Goal: Information Seeking & Learning: Learn about a topic

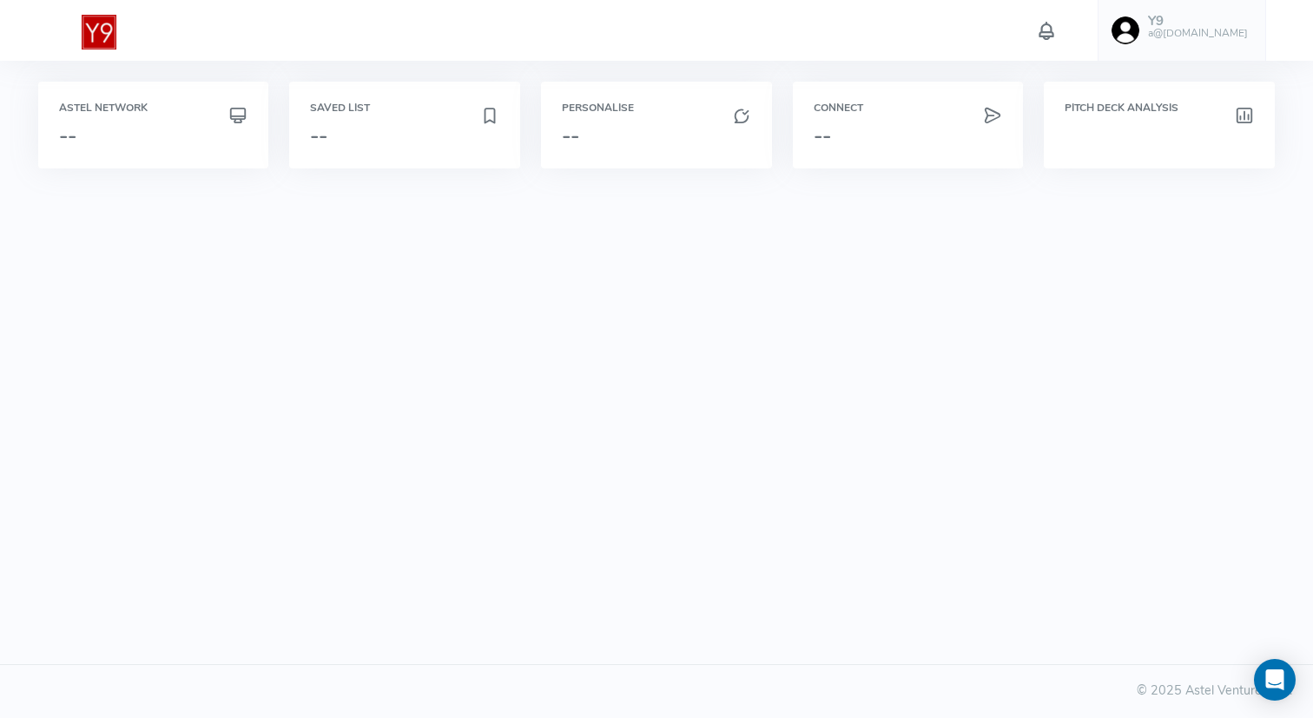
click at [1232, 37] on h6 "a@[DOMAIN_NAME]" at bounding box center [1198, 33] width 100 height 11
click at [1127, 280] on span "Logout" at bounding box center [1116, 271] width 39 height 17
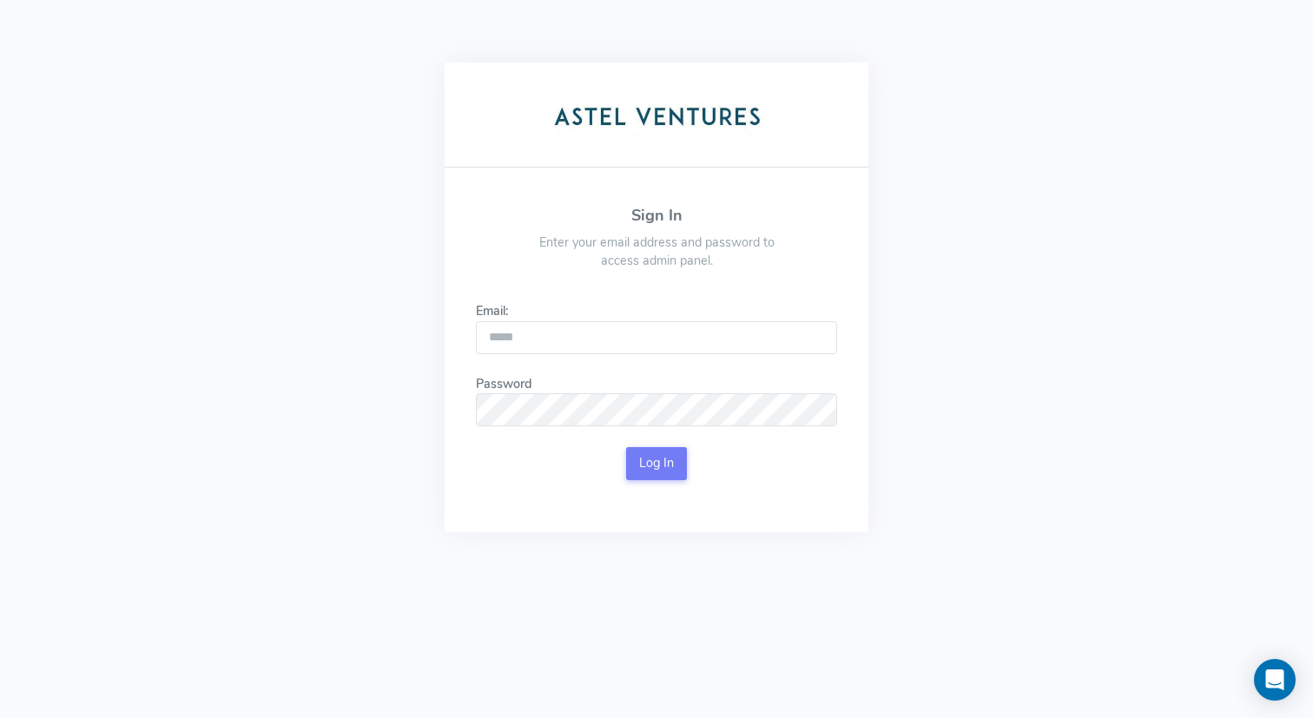
click at [544, 320] on div "Email:" at bounding box center [656, 328] width 361 height 52
click at [544, 329] on input "Email:" at bounding box center [656, 337] width 361 height 33
type input "**********"
click button "Log In" at bounding box center [657, 463] width 62 height 33
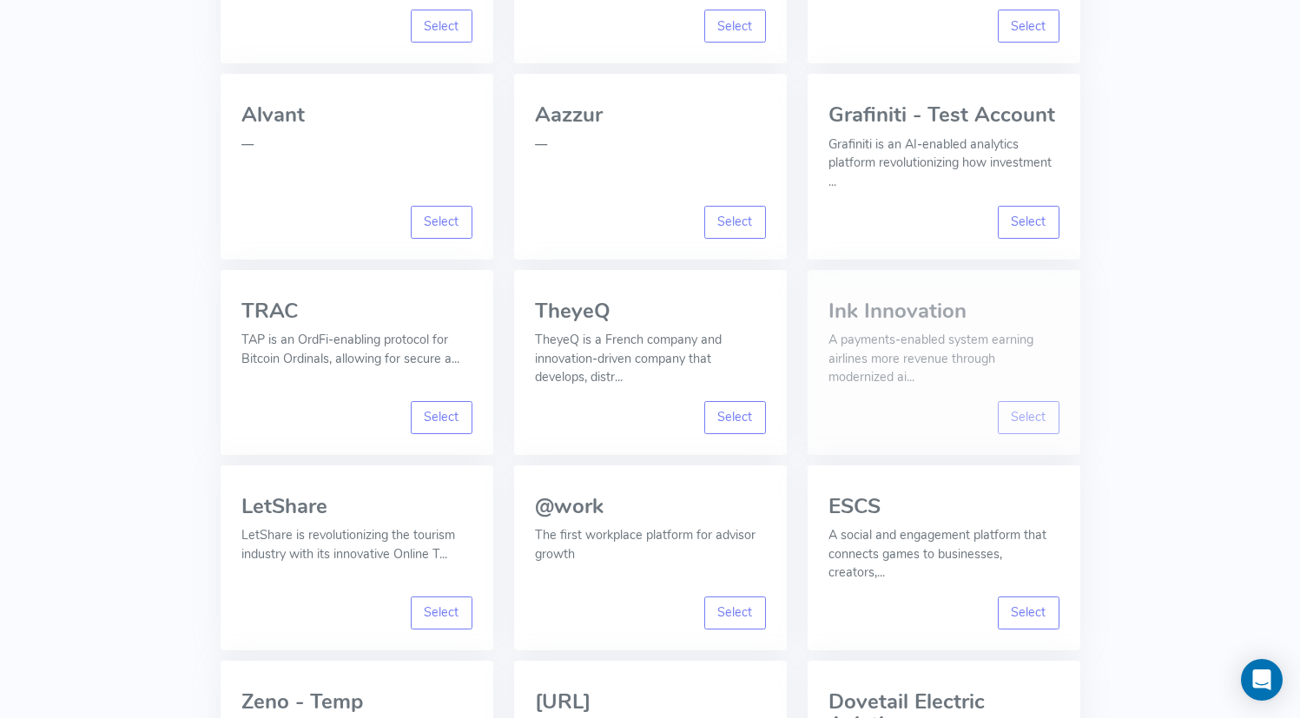
scroll to position [1888, 0]
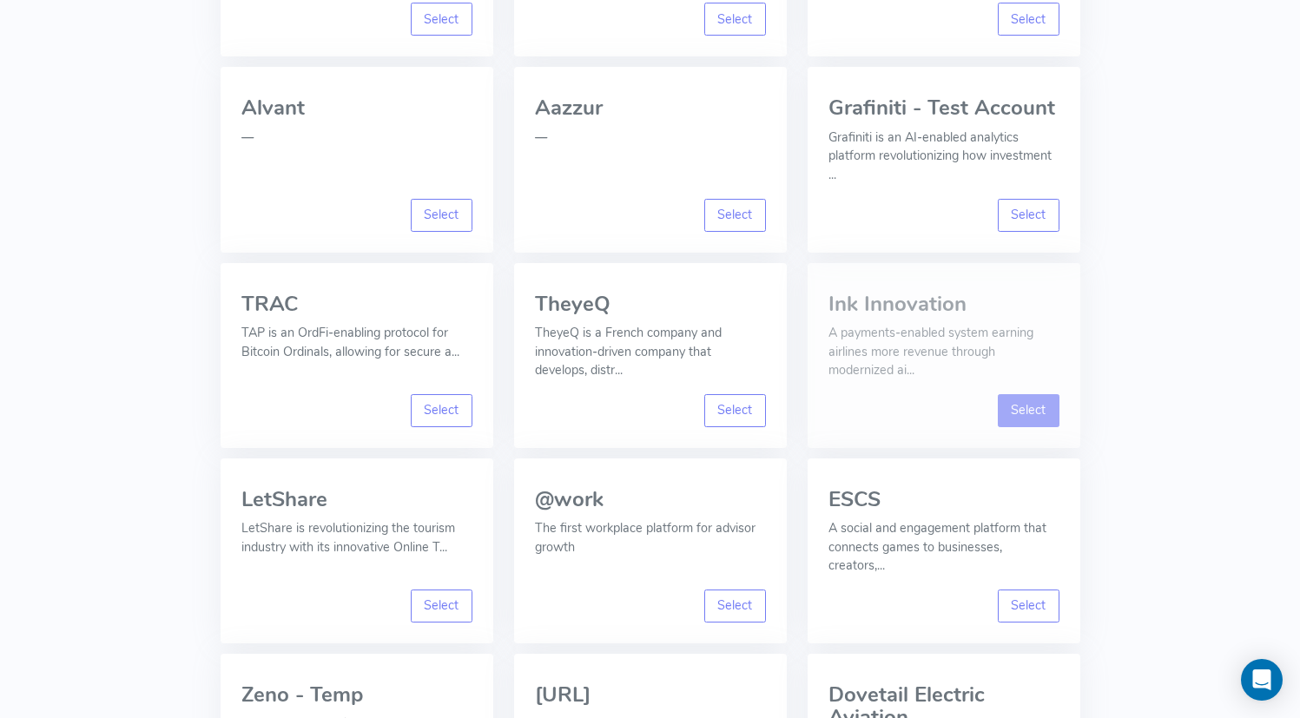
click at [1006, 394] on link "Select" at bounding box center [1029, 410] width 62 height 33
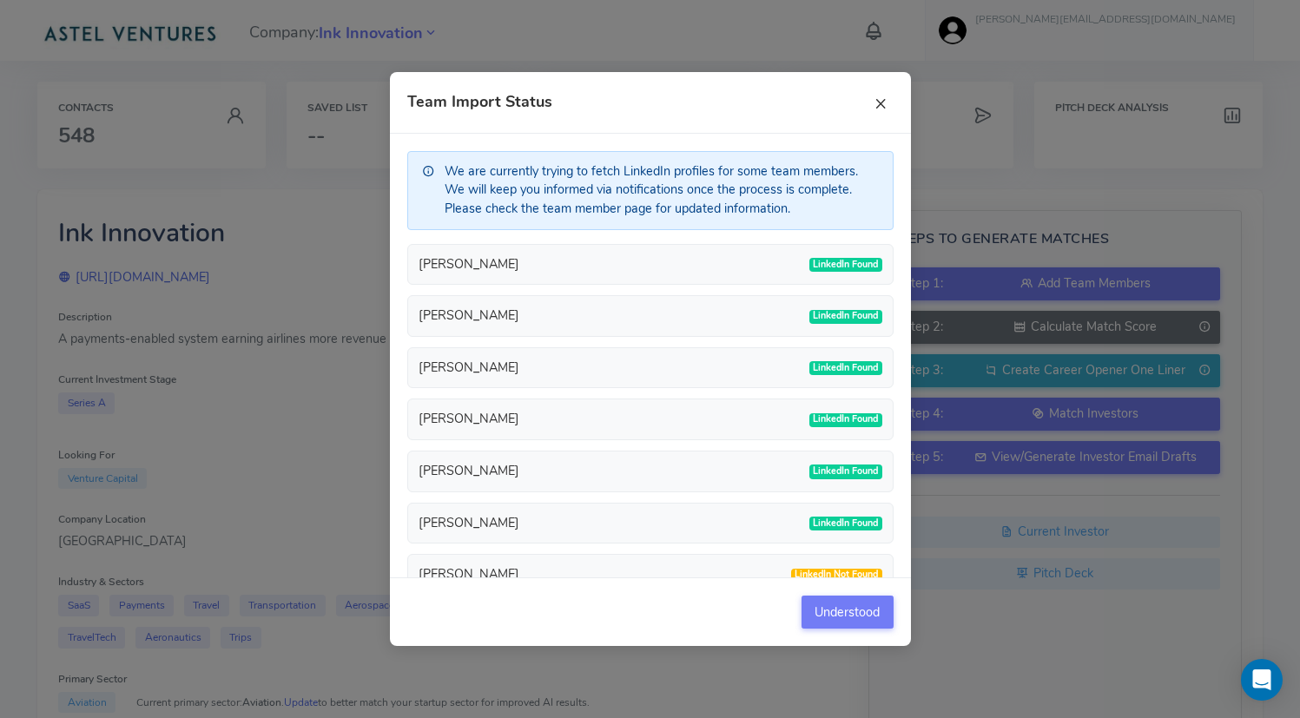
click at [879, 106] on button "×" at bounding box center [880, 102] width 26 height 26
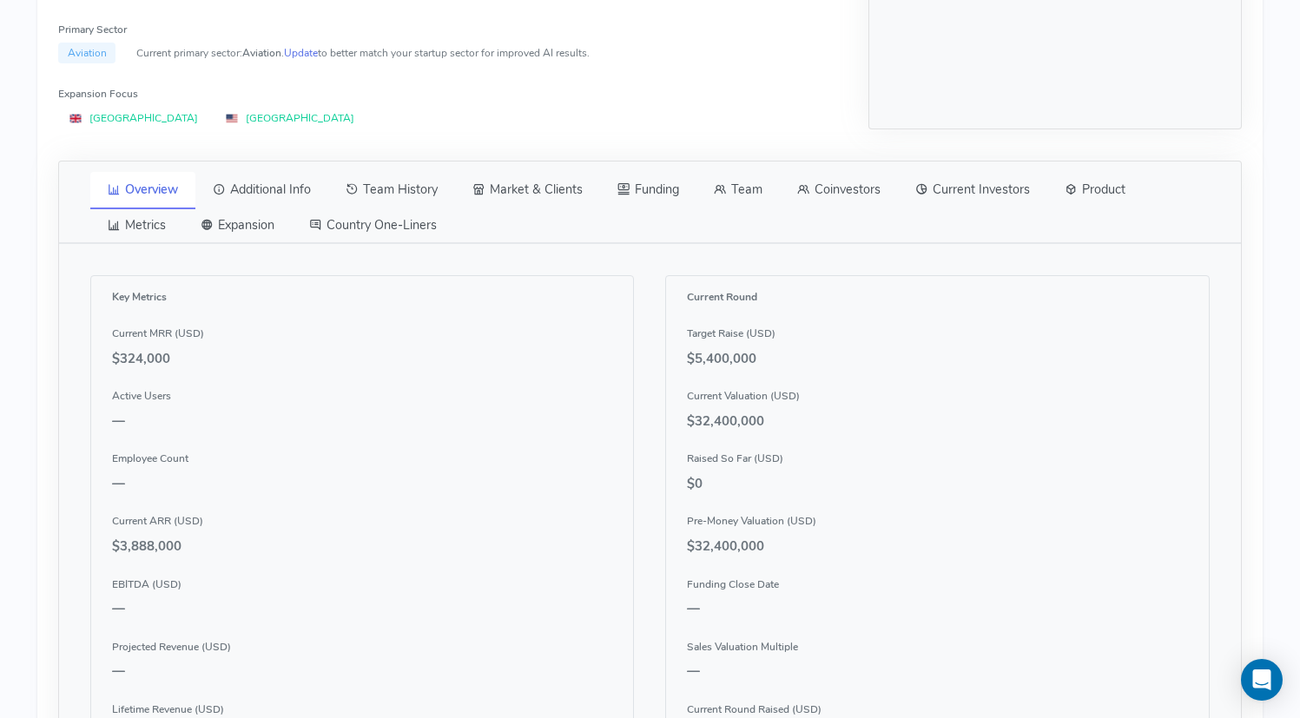
scroll to position [648, 0]
click at [423, 191] on link "Team History" at bounding box center [391, 192] width 127 height 36
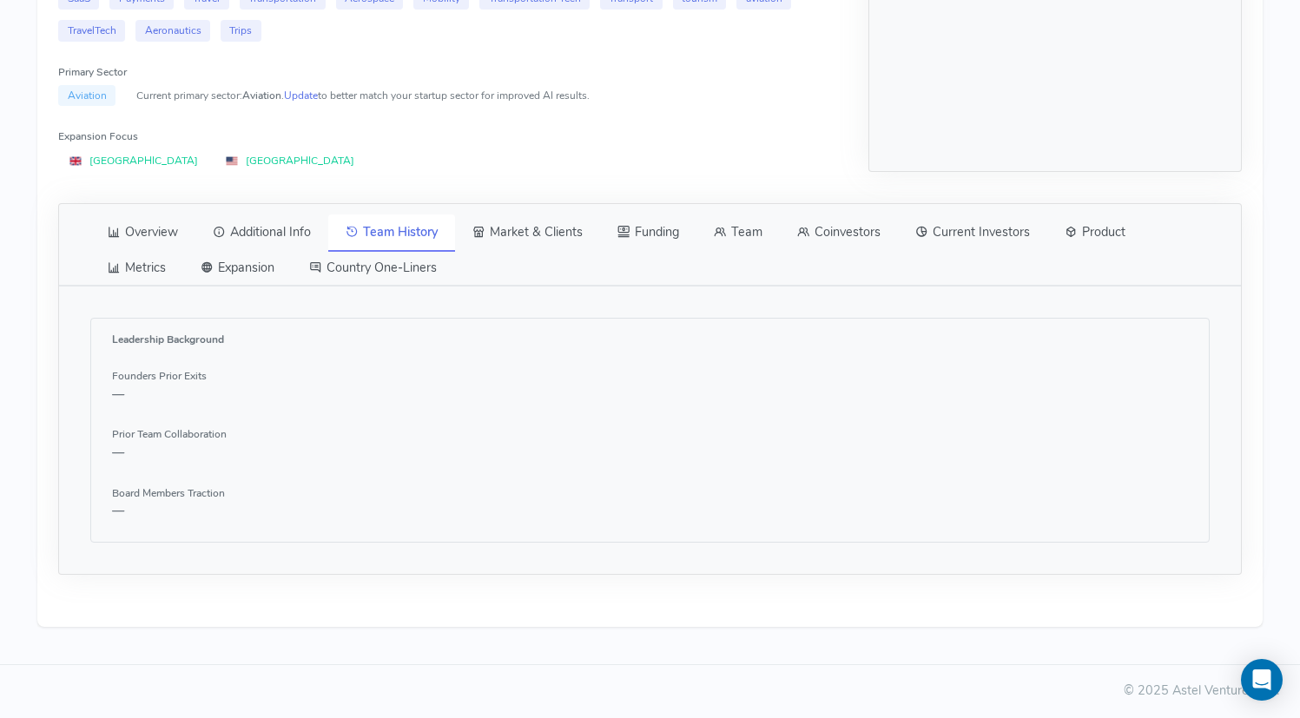
click at [116, 383] on label "Founders Prior Exits" at bounding box center [159, 376] width 95 height 16
drag, startPoint x: 116, startPoint y: 383, endPoint x: 261, endPoint y: 383, distance: 145.0
click at [262, 383] on div "Founders Prior Exits —" at bounding box center [649, 384] width 1075 height 37
click at [261, 383] on div "Founders Prior Exits —" at bounding box center [649, 384] width 1075 height 37
drag, startPoint x: 126, startPoint y: 419, endPoint x: 370, endPoint y: 438, distance: 244.7
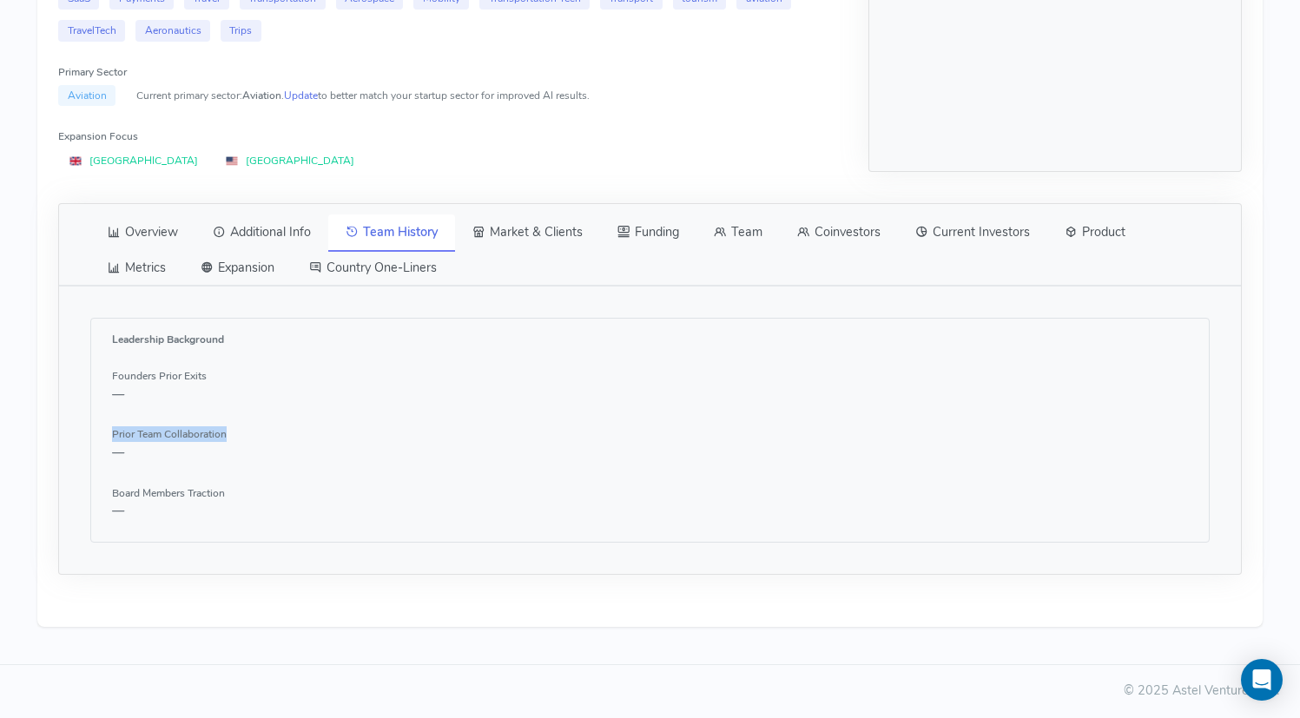
click at [370, 438] on div "Founders Prior Exits — Prior Team Collaboration — Board Members Traction —" at bounding box center [649, 443] width 1075 height 155
click at [370, 438] on div "Prior Team Collaboration —" at bounding box center [649, 443] width 1075 height 37
drag, startPoint x: 111, startPoint y: 487, endPoint x: 379, endPoint y: 490, distance: 267.4
click at [379, 490] on div "Leadership Background Founders Prior Exits — Prior Team Collaboration — Board M…" at bounding box center [649, 430] width 1118 height 225
click at [379, 490] on div "Board Members Traction —" at bounding box center [649, 502] width 1075 height 37
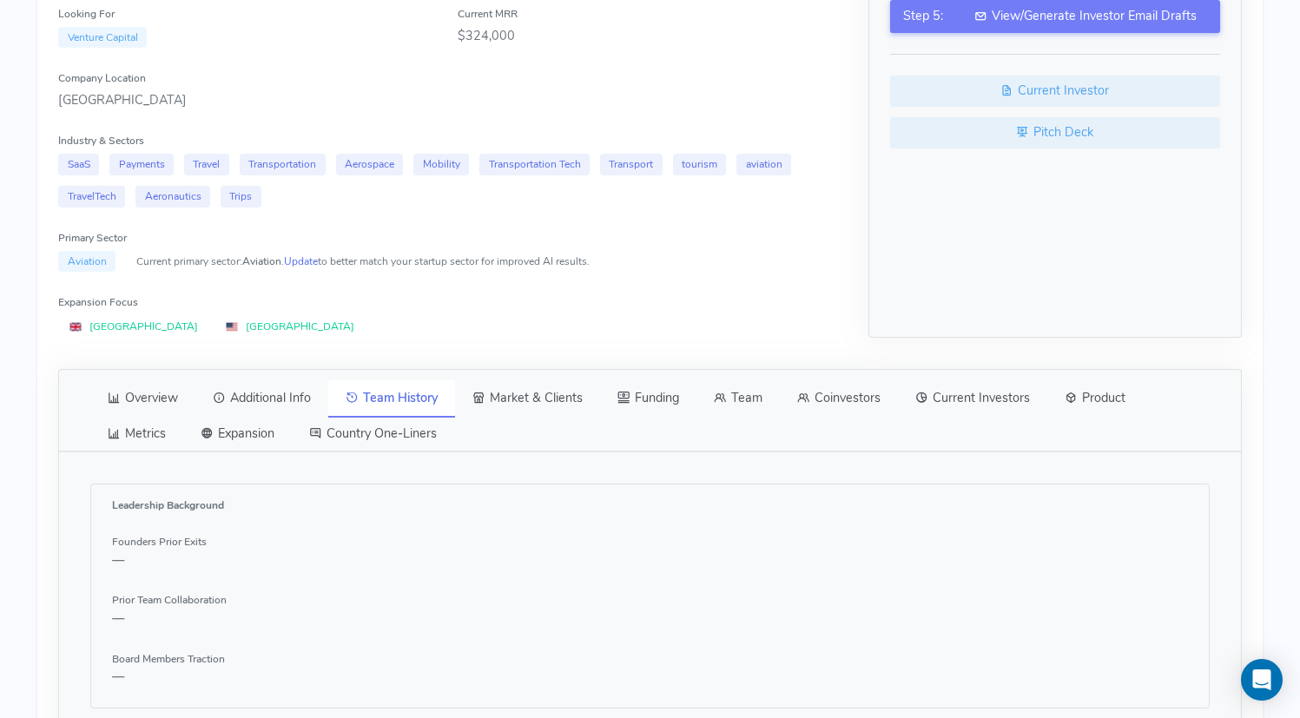
scroll to position [457, 0]
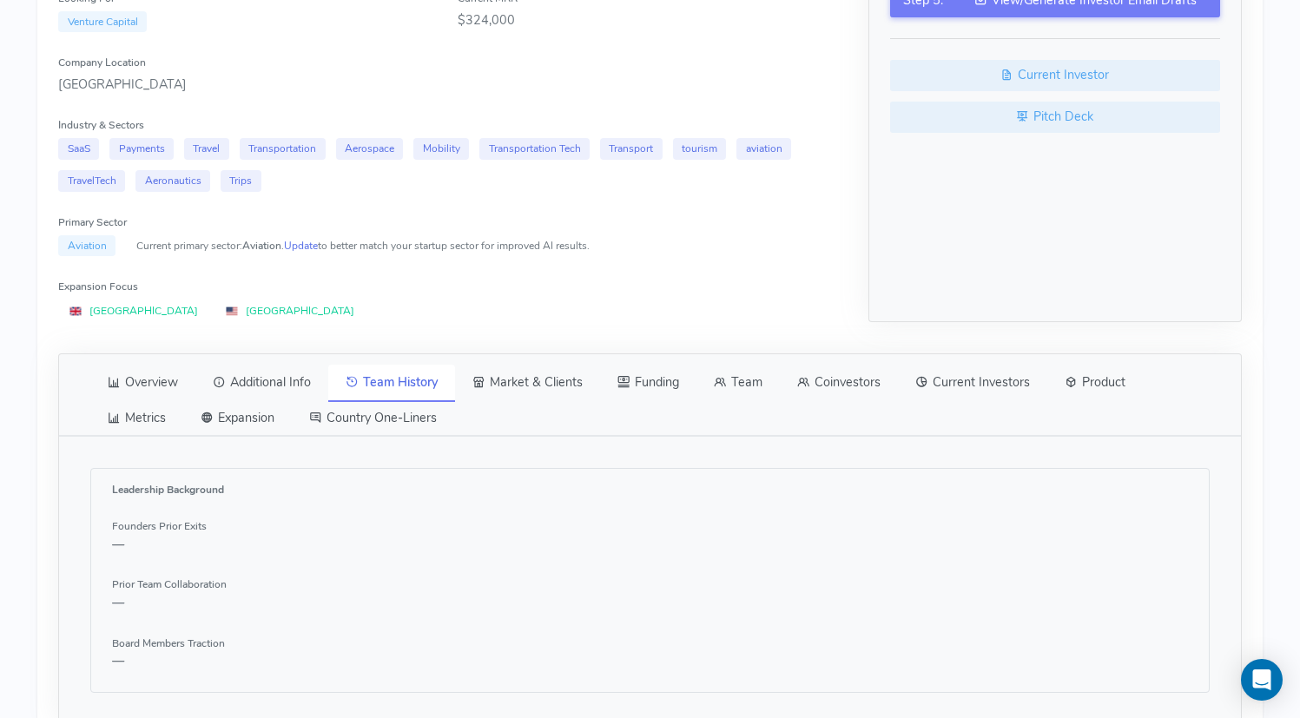
click at [171, 379] on link "Overview" at bounding box center [142, 383] width 105 height 36
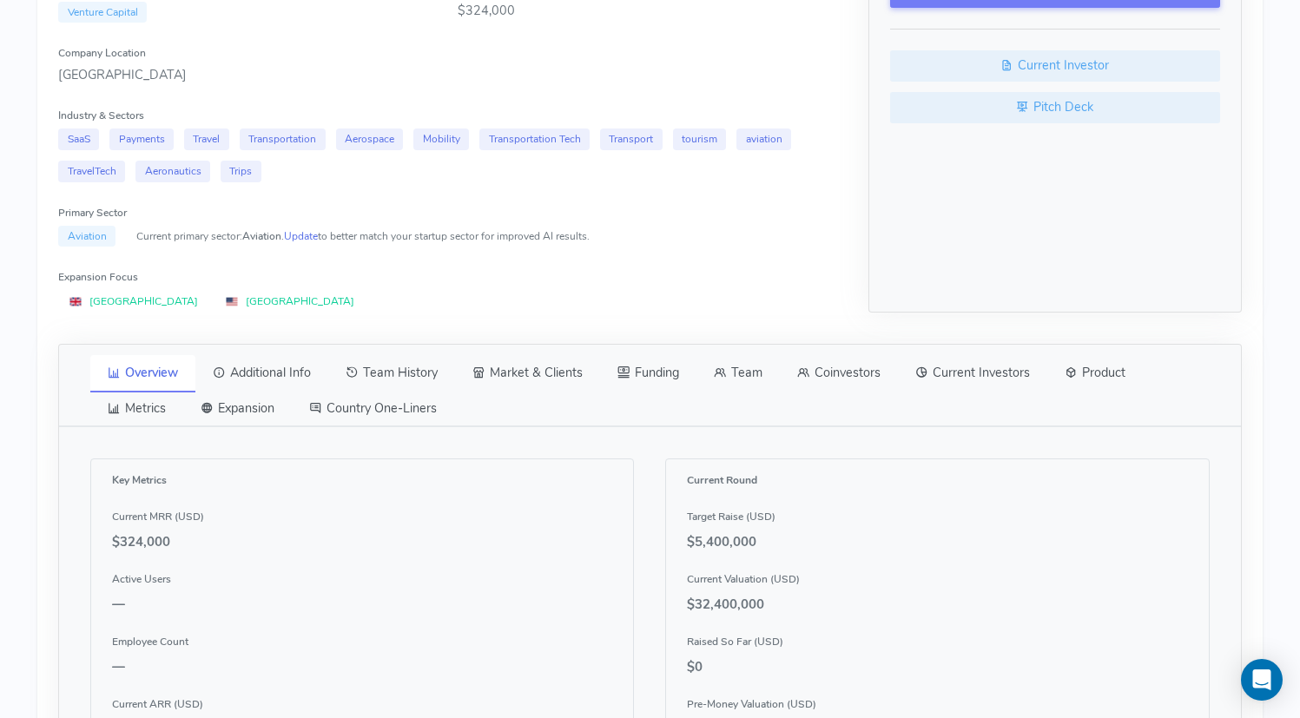
scroll to position [453, 0]
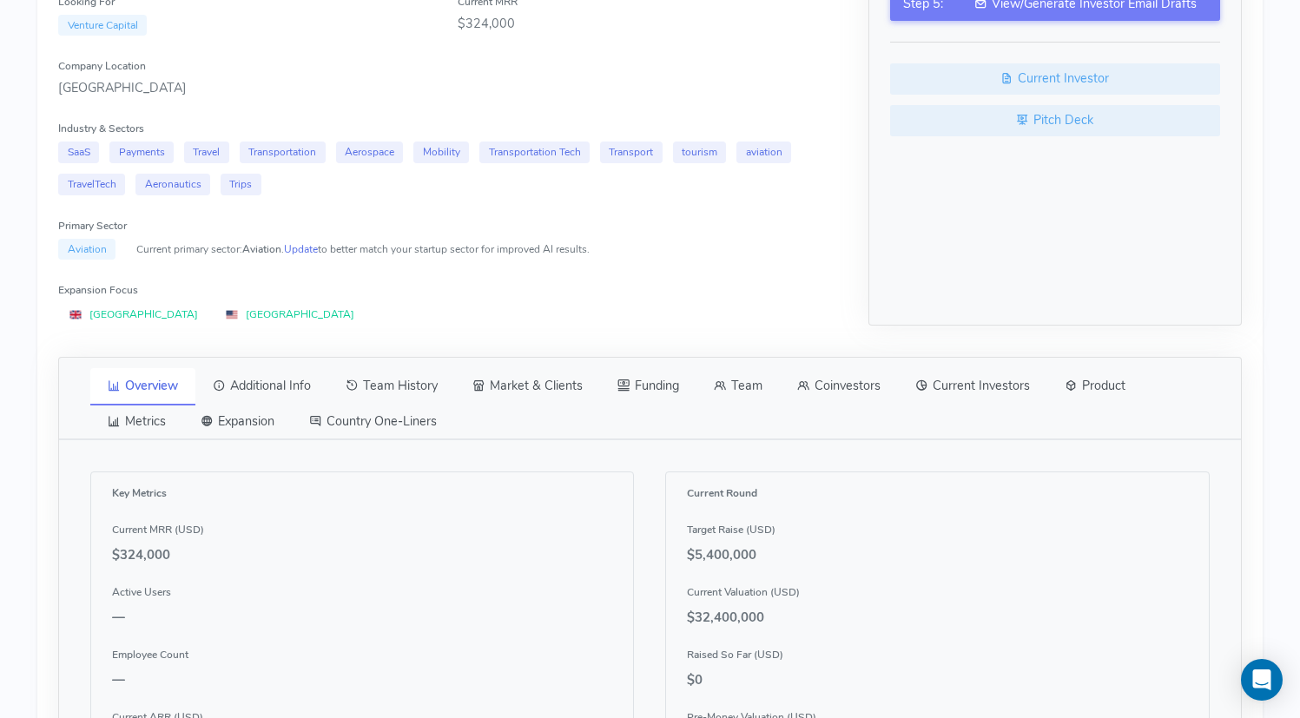
click at [293, 390] on link "Additional Info" at bounding box center [261, 386] width 133 height 36
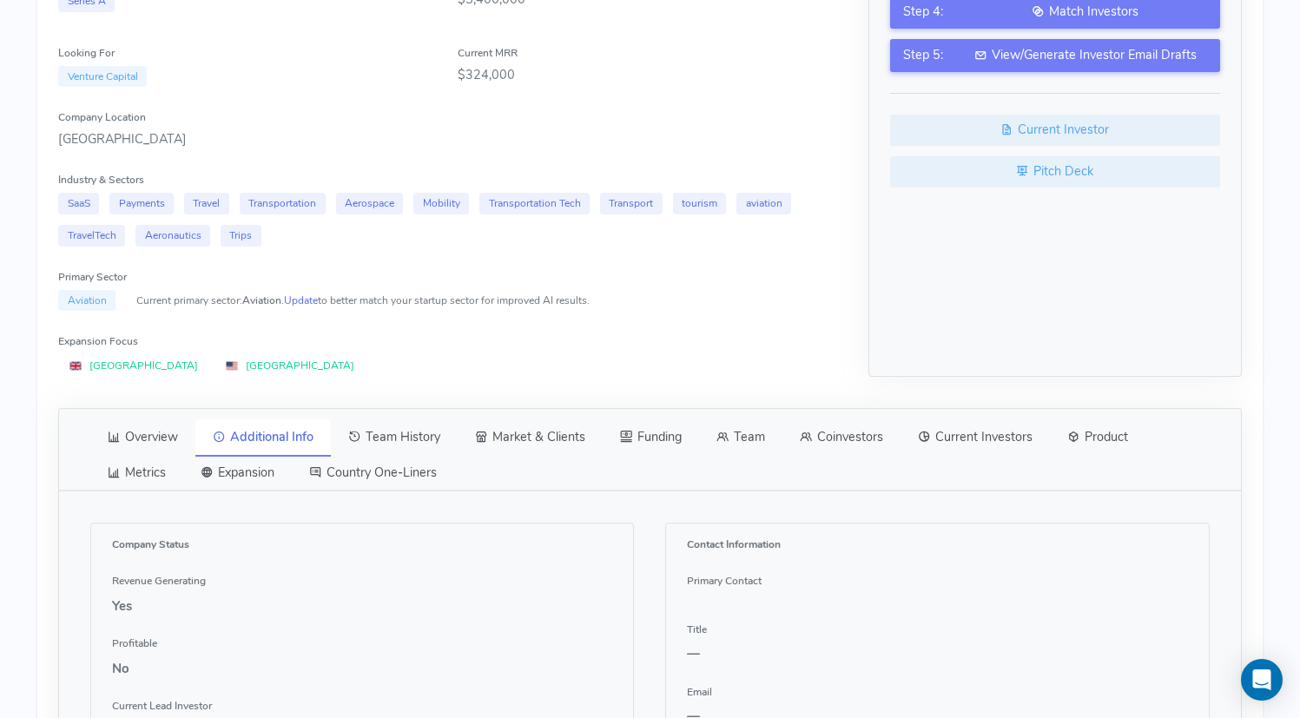
scroll to position [401, 0]
click at [399, 441] on link "Team History" at bounding box center [394, 438] width 127 height 36
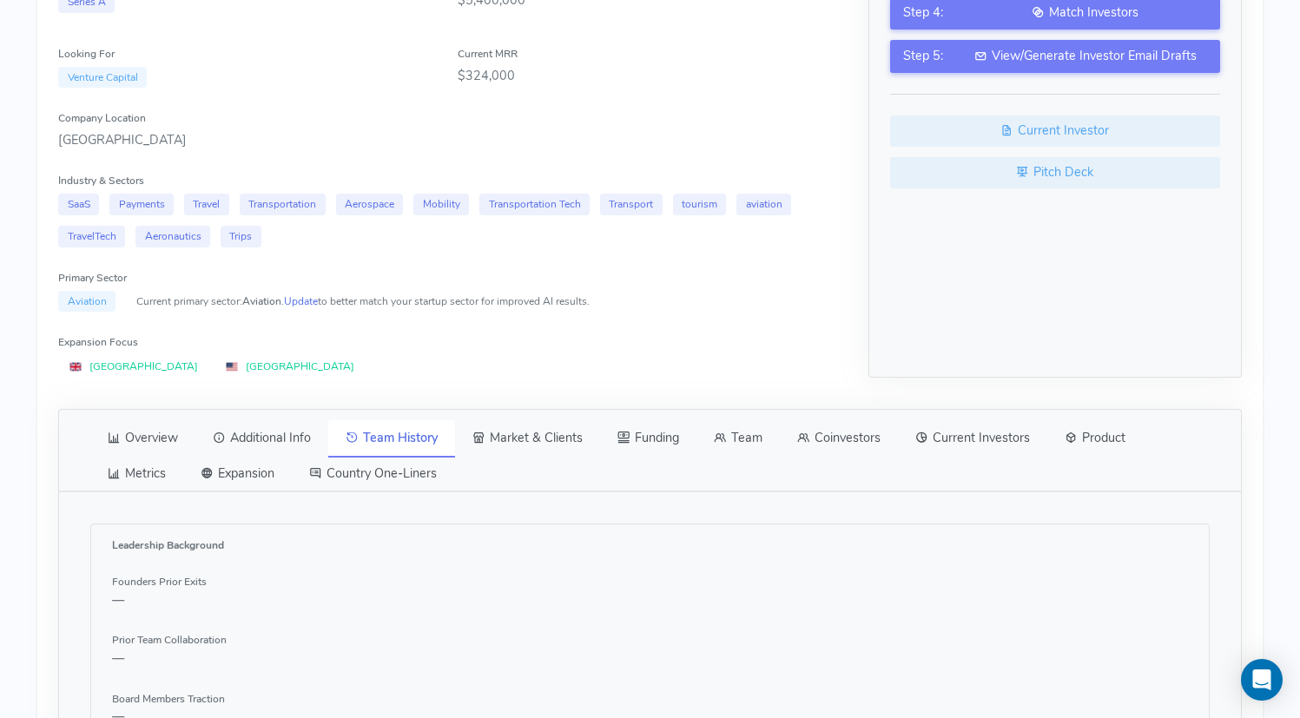
click at [519, 441] on link "Market & Clients" at bounding box center [527, 438] width 145 height 36
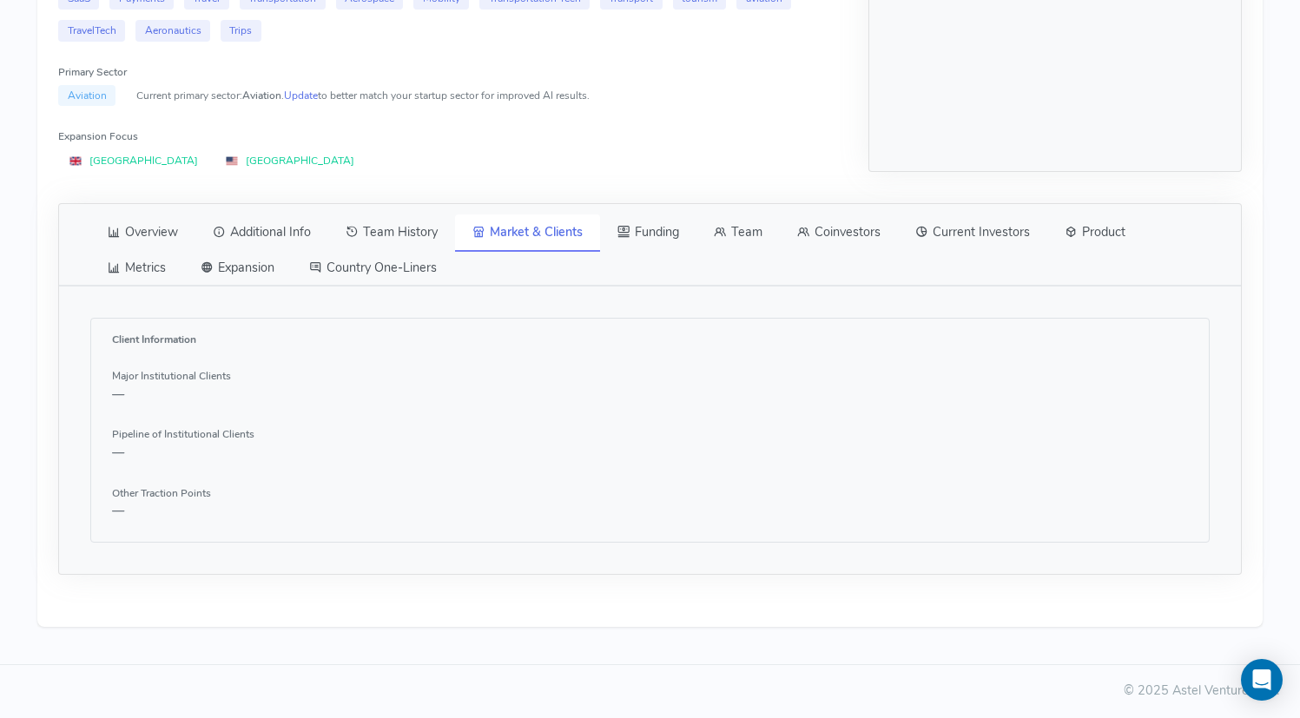
click at [660, 234] on link "Funding" at bounding box center [648, 232] width 96 height 36
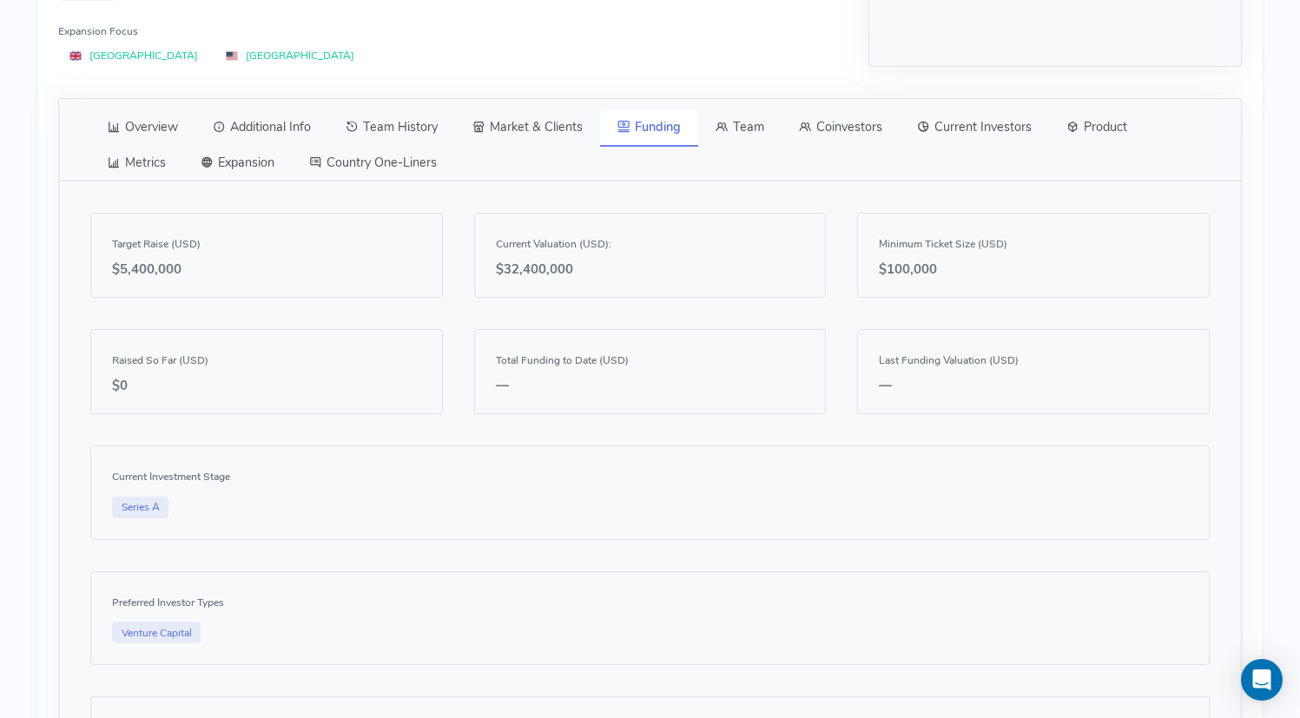
scroll to position [726, 0]
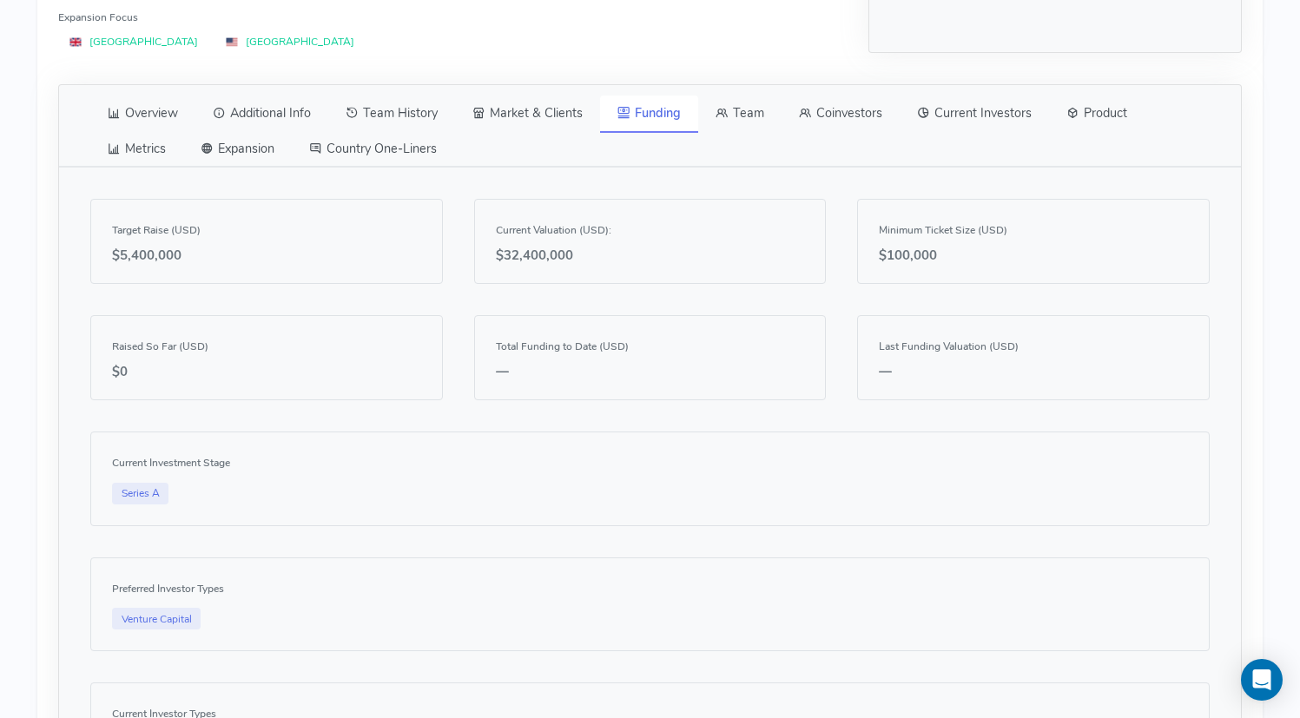
click at [774, 119] on link "Team" at bounding box center [739, 114] width 83 height 36
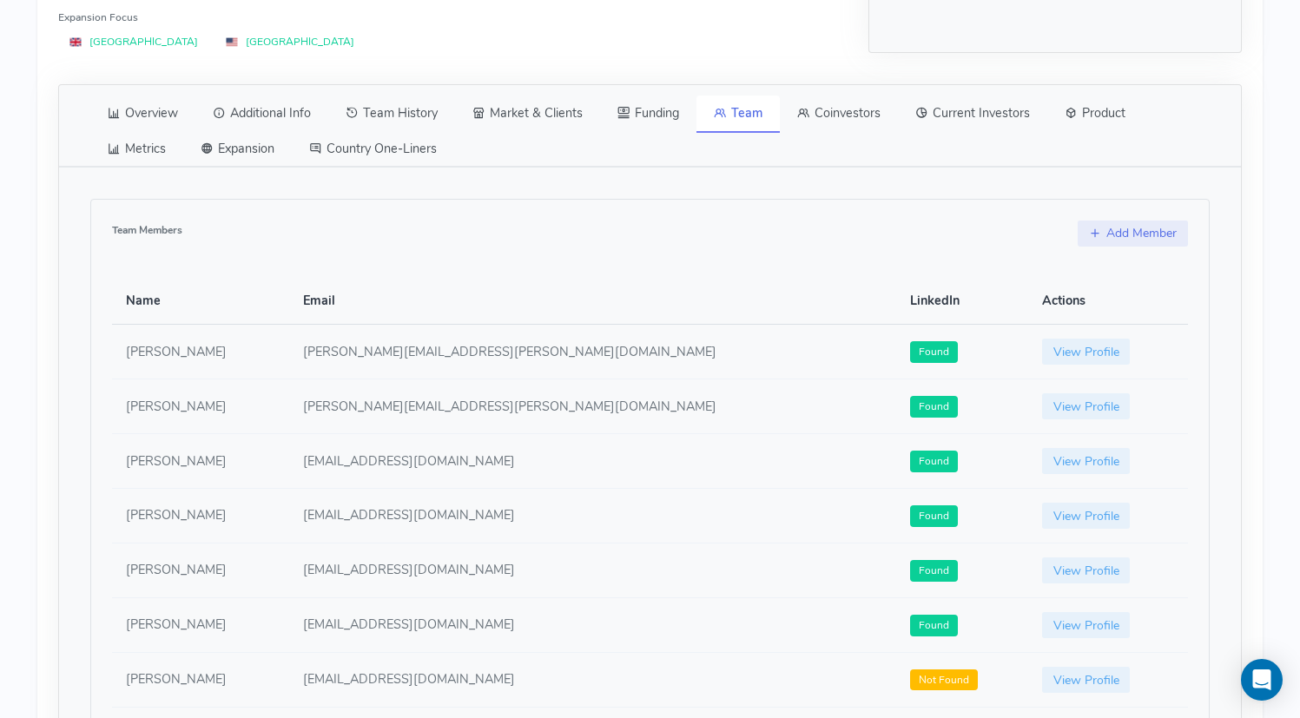
click at [987, 122] on link "Current Investors" at bounding box center [972, 114] width 149 height 36
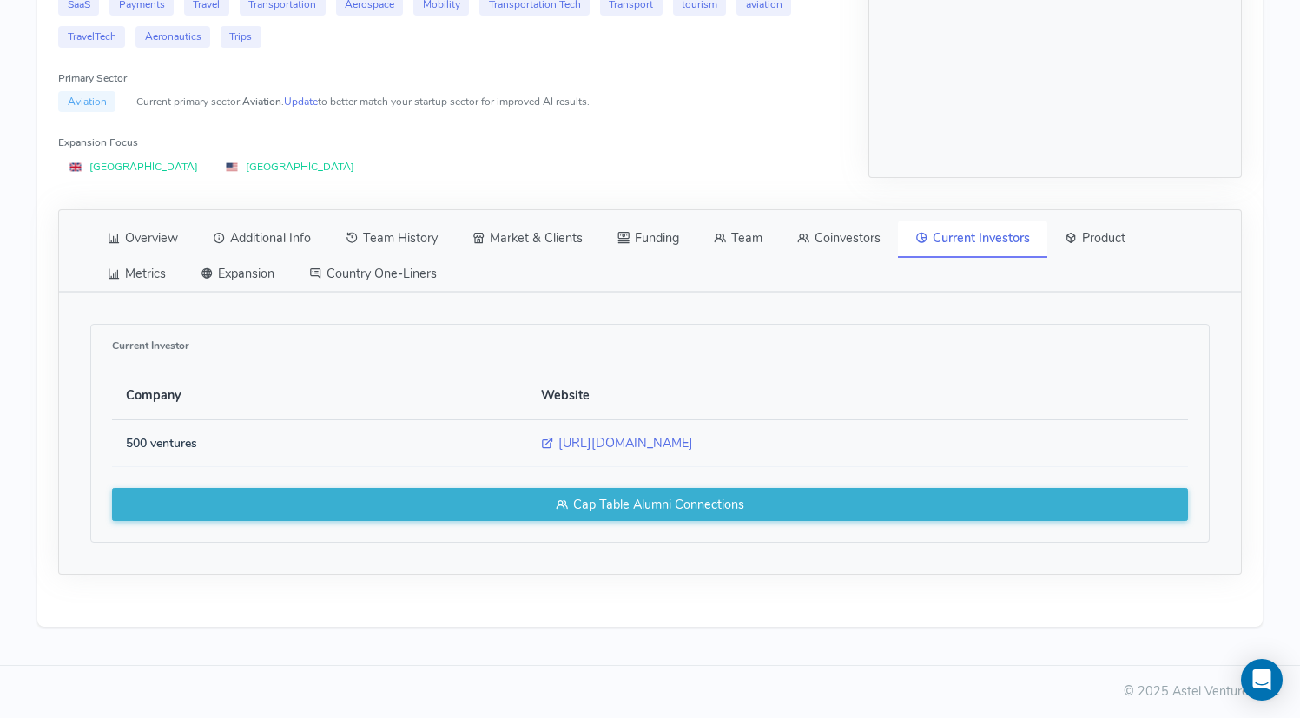
click at [862, 237] on link "Coinvestors" at bounding box center [839, 239] width 118 height 36
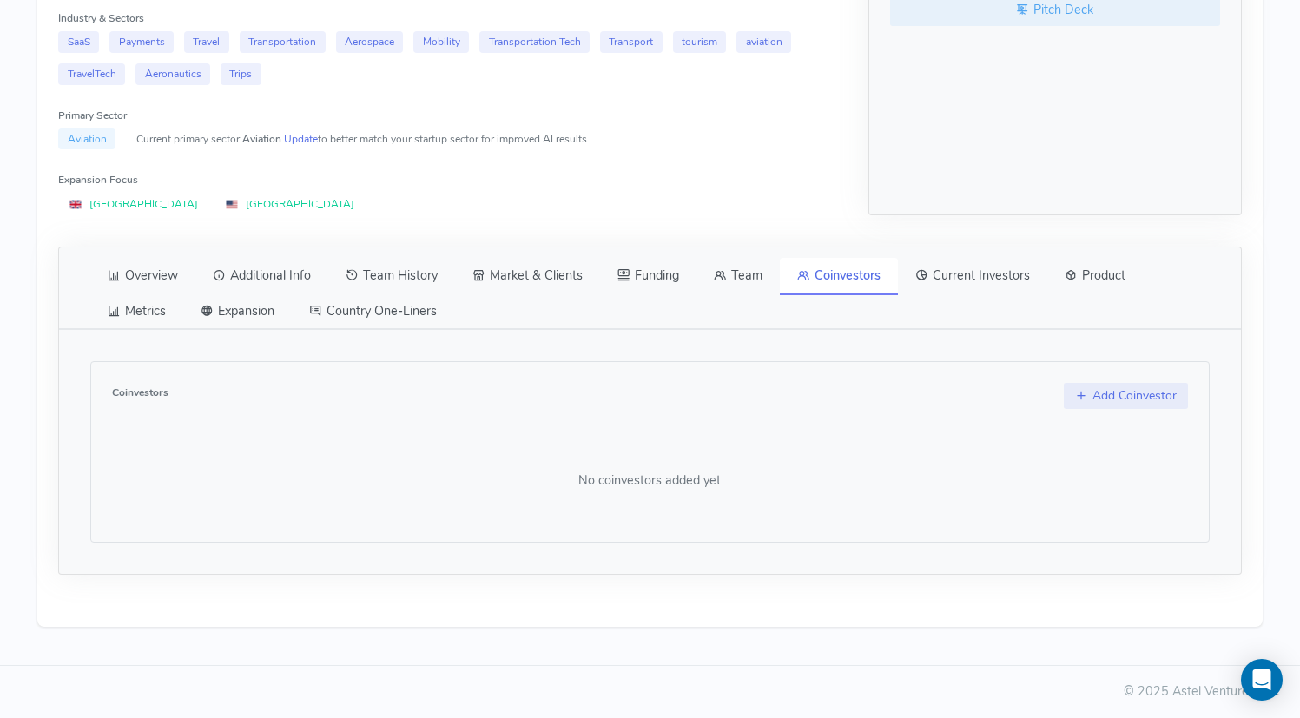
click at [950, 265] on link "Current Investors" at bounding box center [972, 276] width 149 height 36
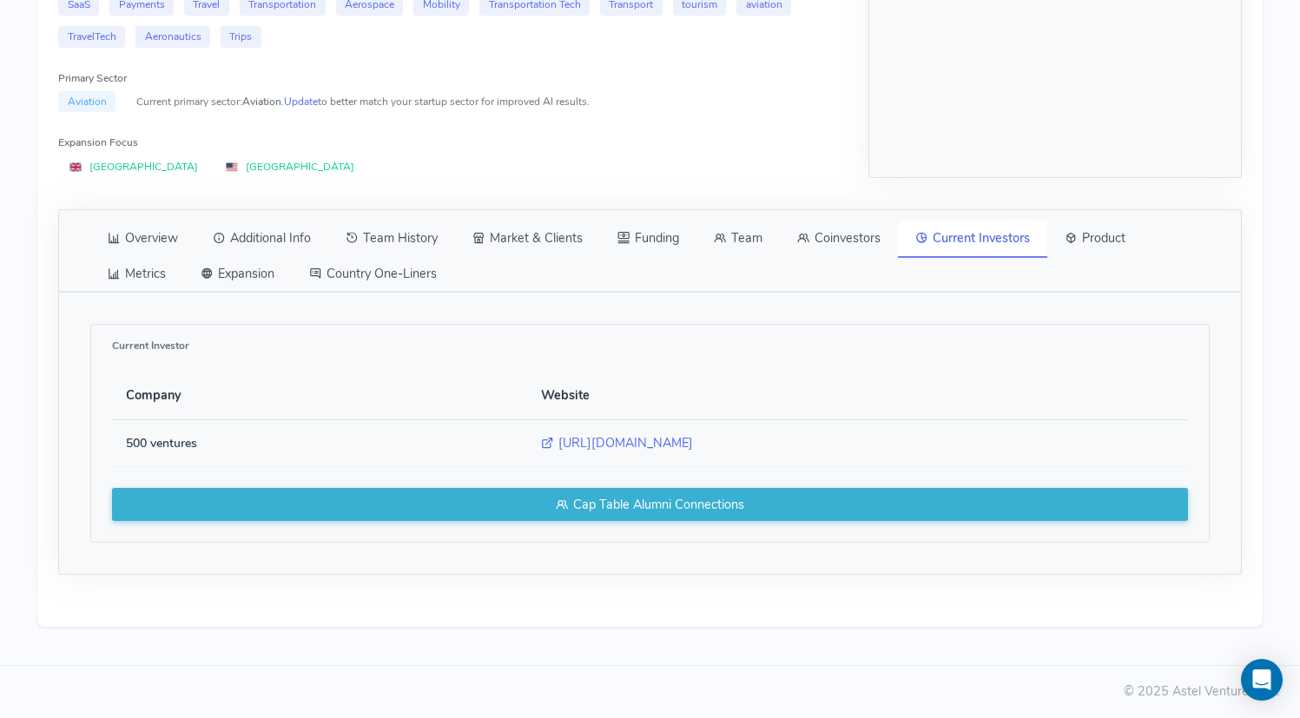
click at [1099, 234] on link "Product" at bounding box center [1095, 239] width 96 height 36
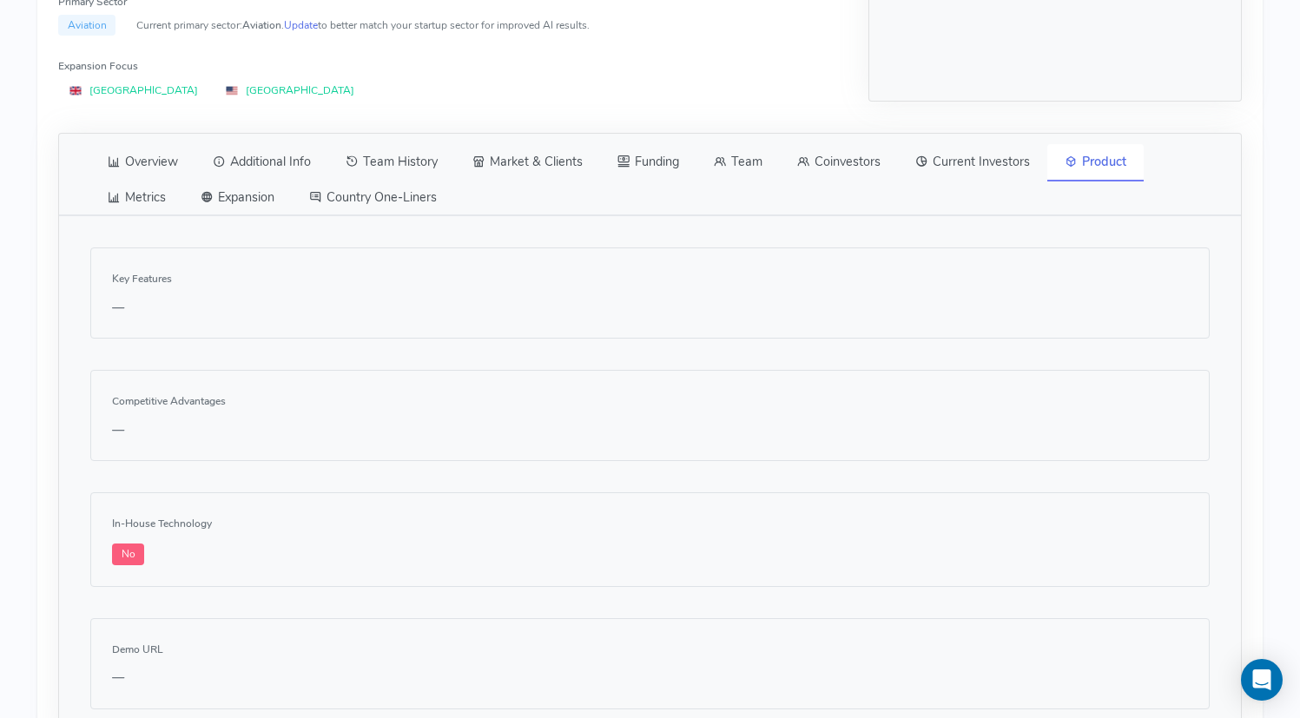
scroll to position [656, 0]
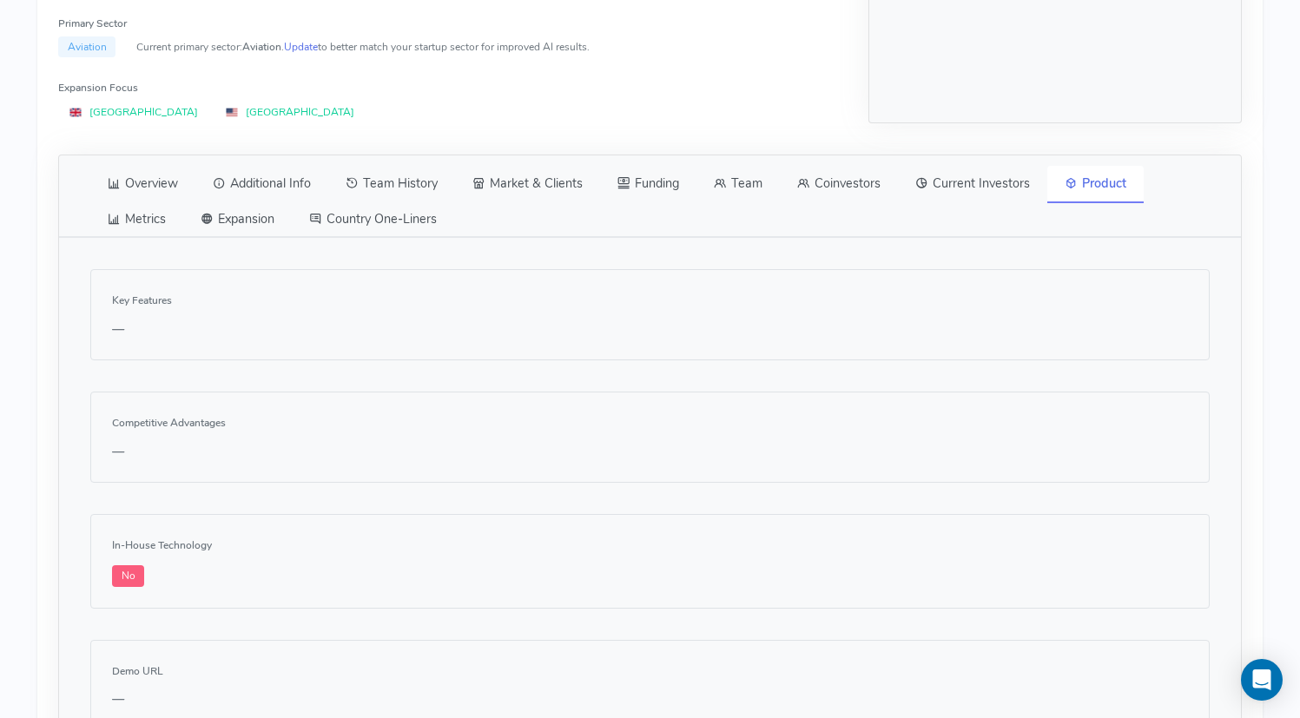
click at [149, 215] on link "Metrics" at bounding box center [136, 219] width 93 height 36
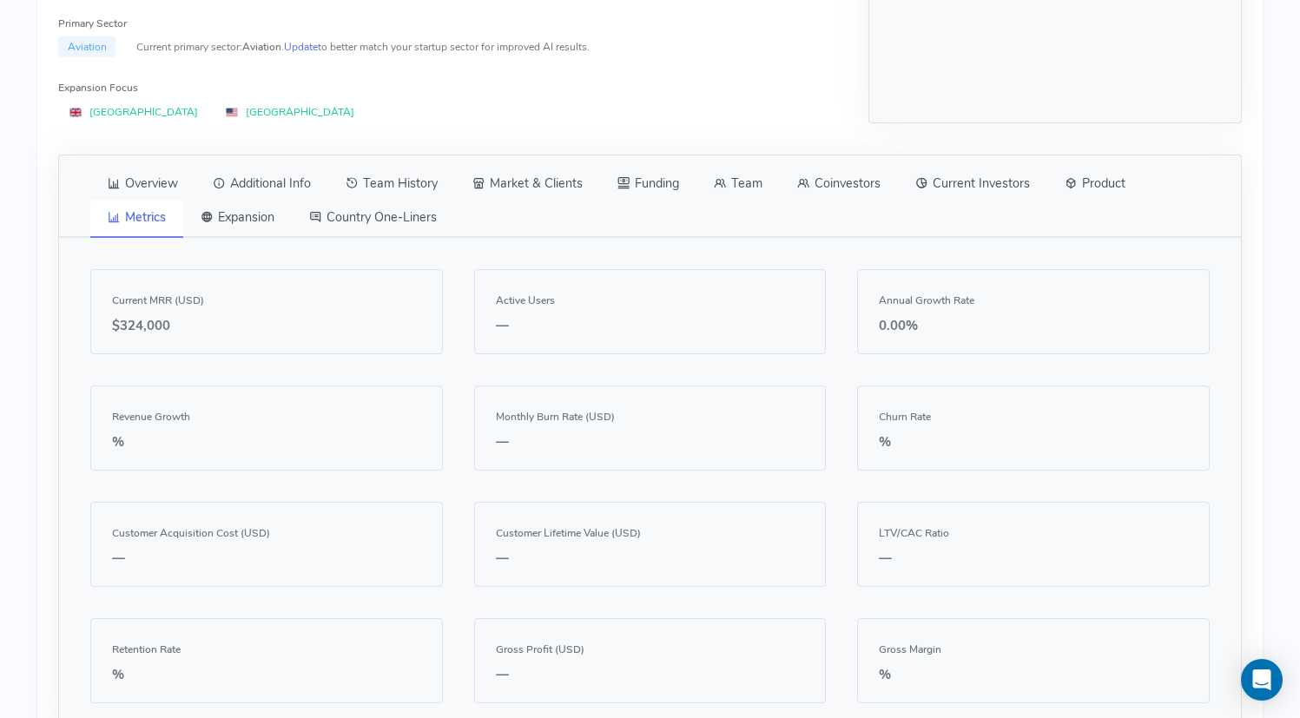
click at [250, 219] on link "Expansion" at bounding box center [237, 218] width 109 height 36
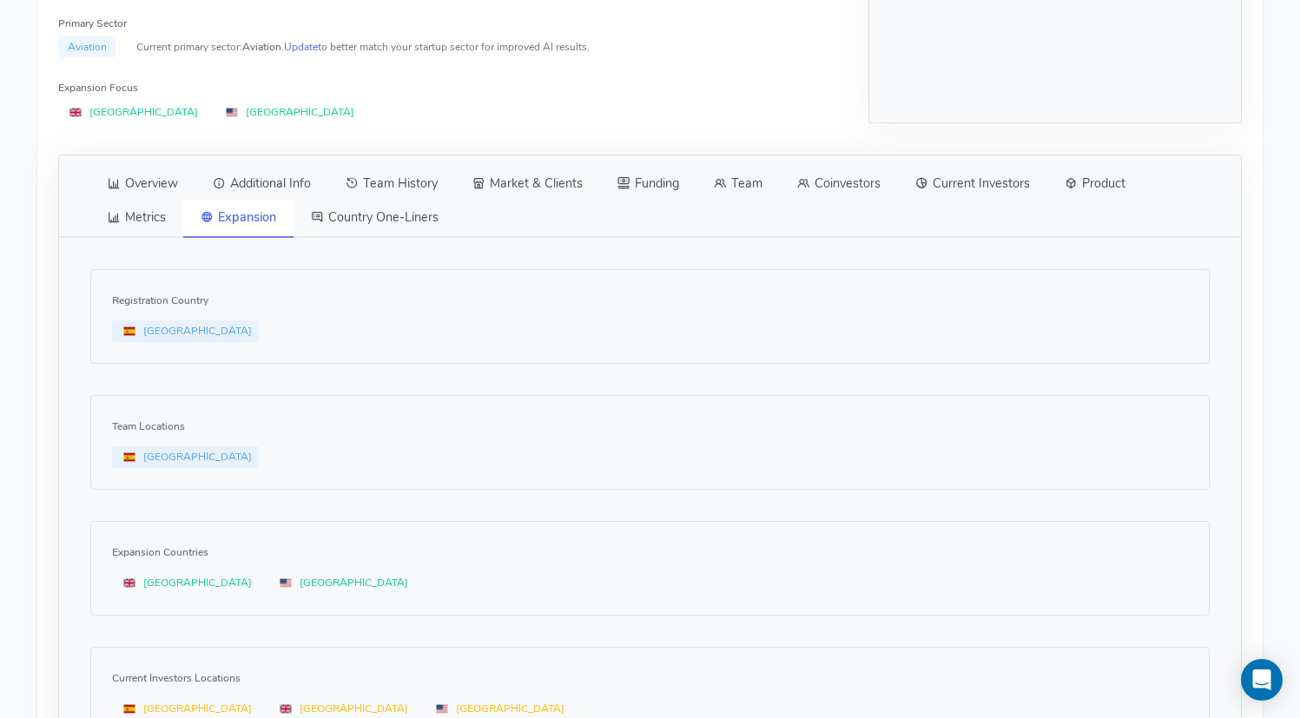
click at [371, 221] on link "Country One-Liners" at bounding box center [374, 218] width 162 height 36
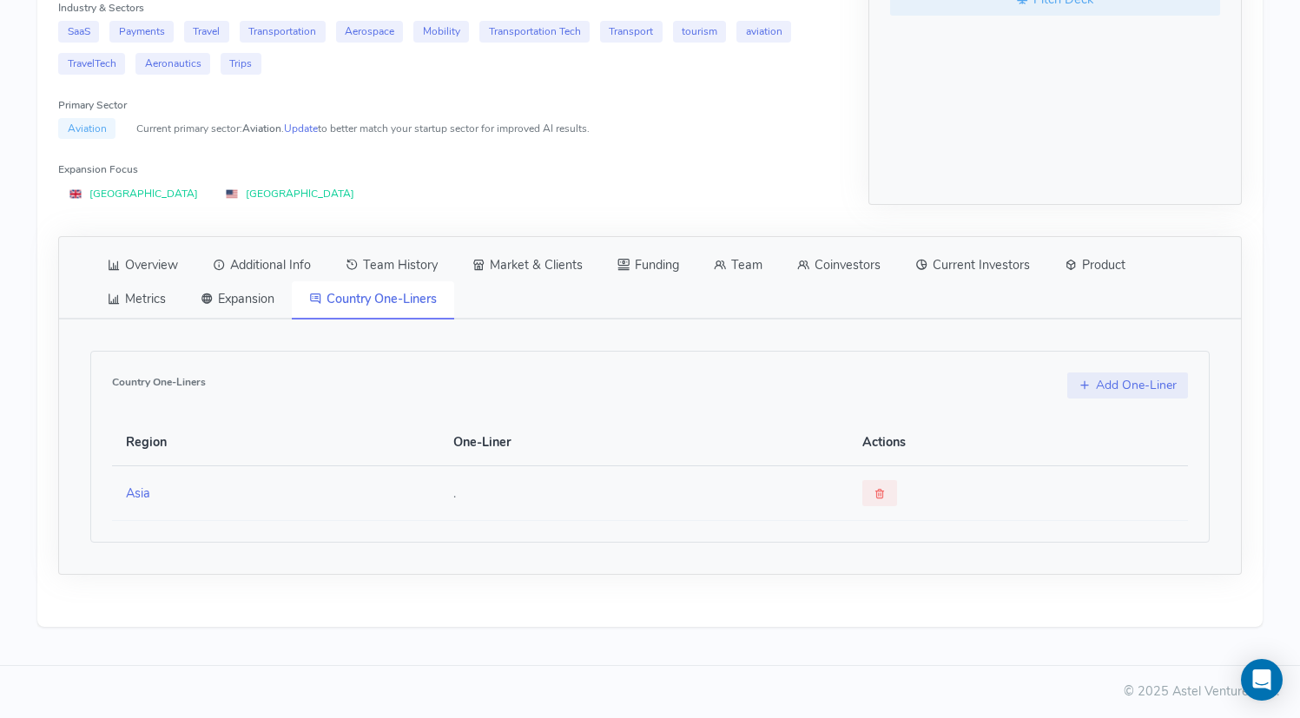
click at [253, 300] on link "Expansion" at bounding box center [237, 299] width 109 height 36
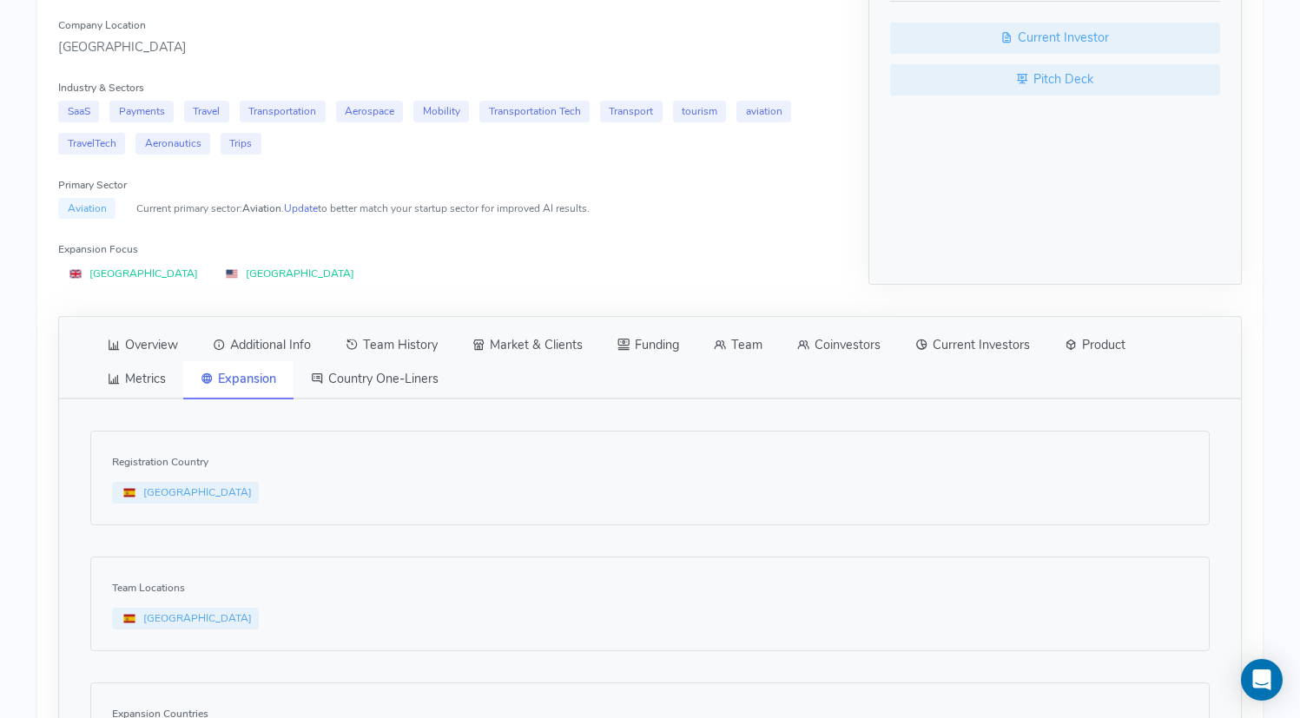
scroll to position [482, 0]
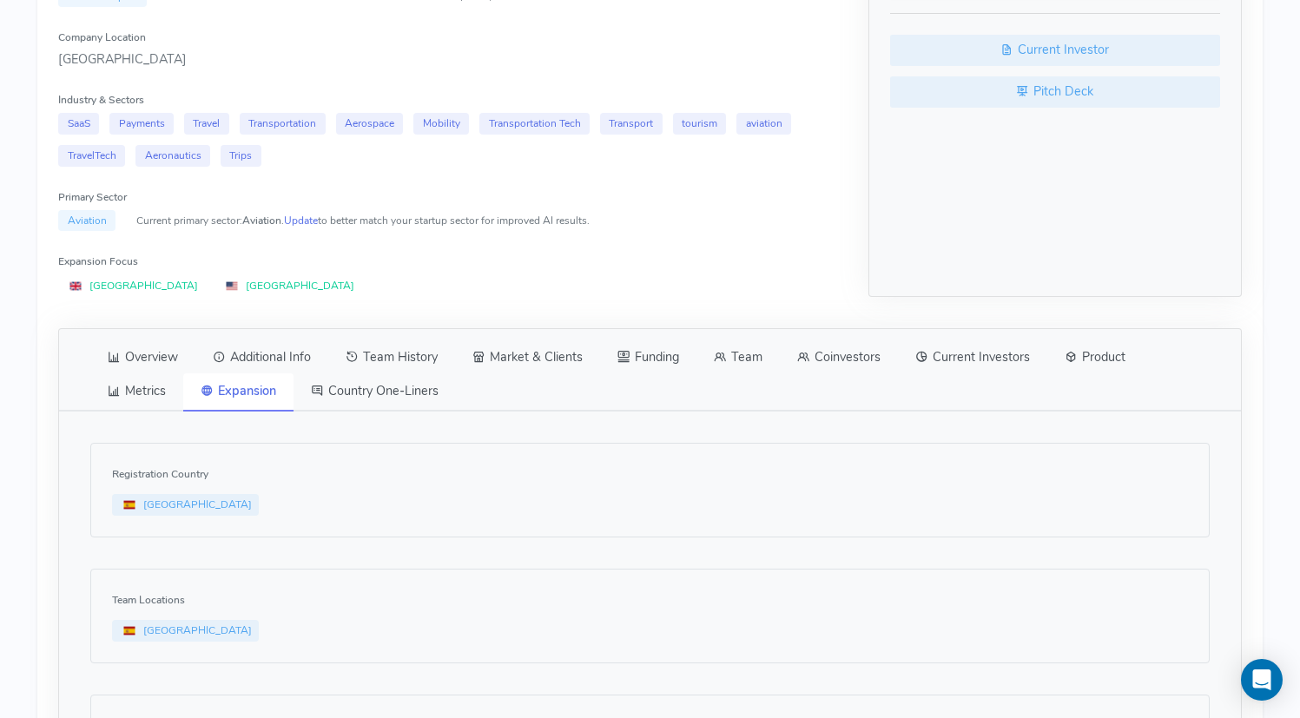
click at [172, 398] on link "Metrics" at bounding box center [136, 391] width 93 height 36
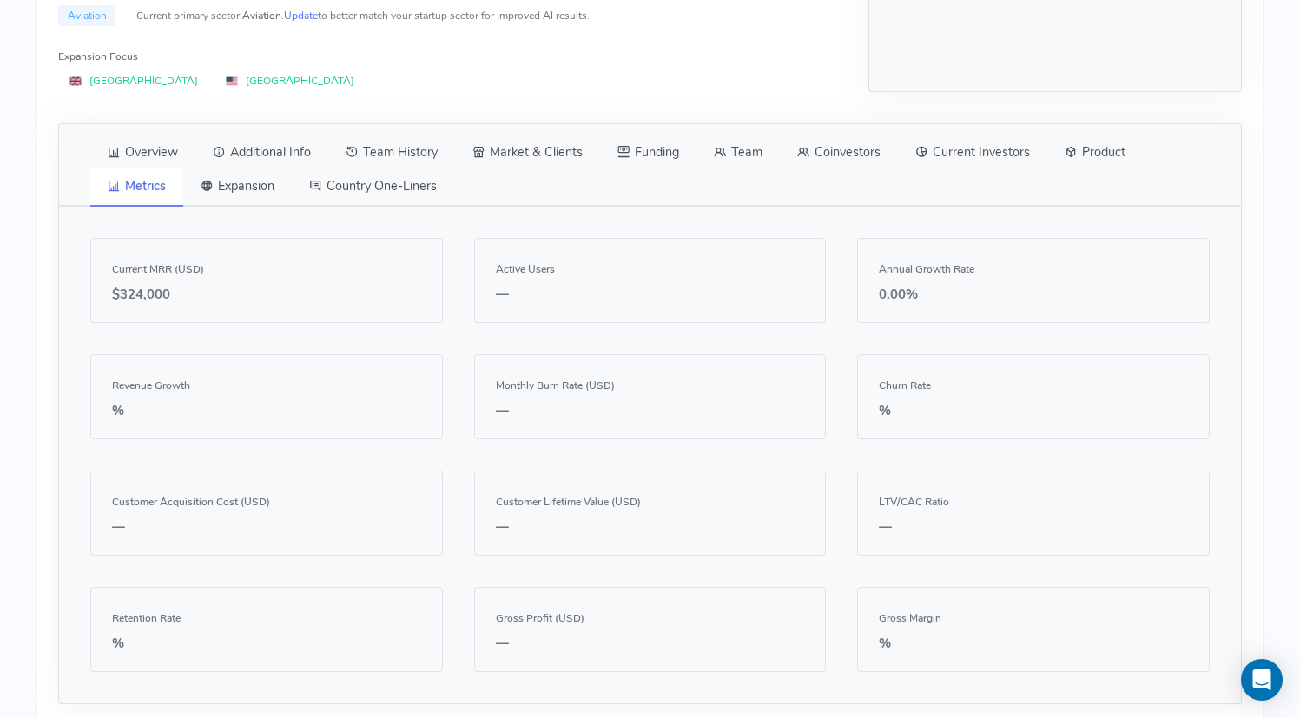
scroll to position [685, 0]
click at [236, 176] on link "Expansion" at bounding box center [237, 188] width 109 height 36
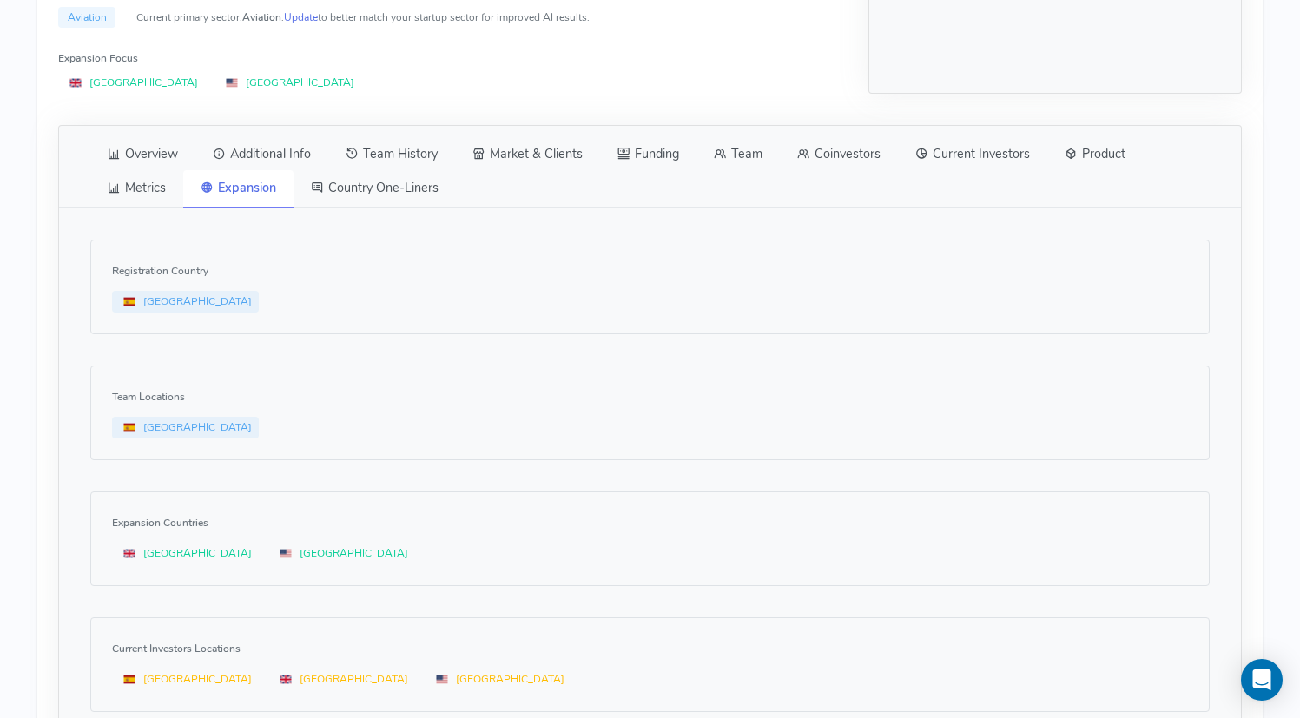
click at [135, 162] on link "Overview" at bounding box center [142, 154] width 105 height 36
